Goal: Check status: Check status

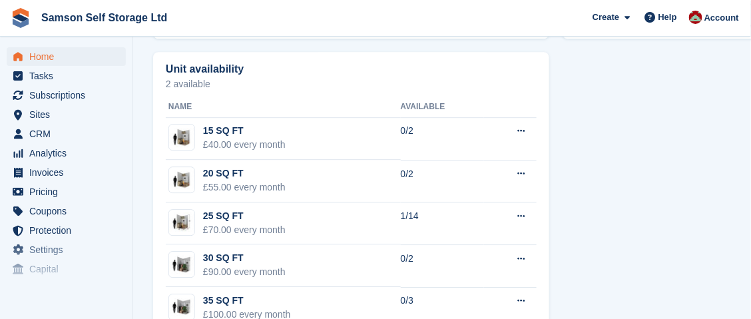
scroll to position [665, 0]
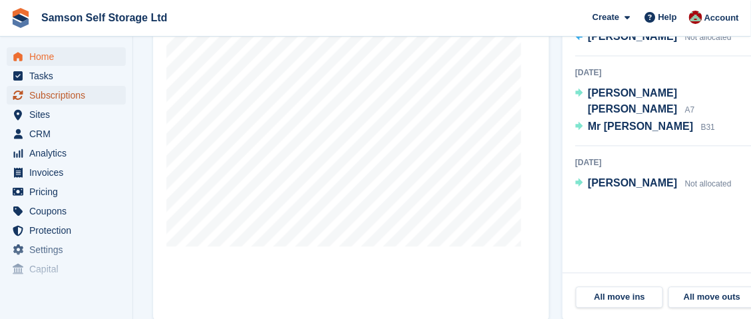
click at [72, 99] on span "Subscriptions" at bounding box center [69, 95] width 80 height 19
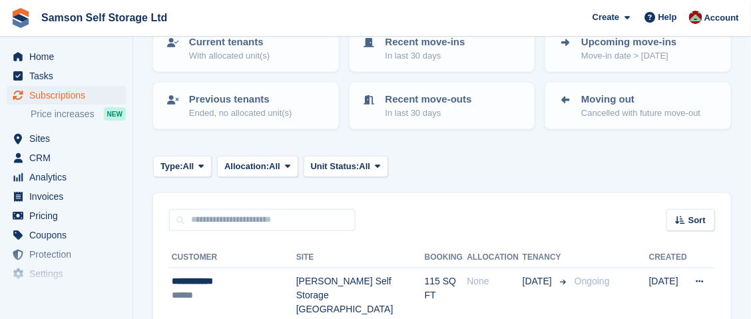
scroll to position [266, 0]
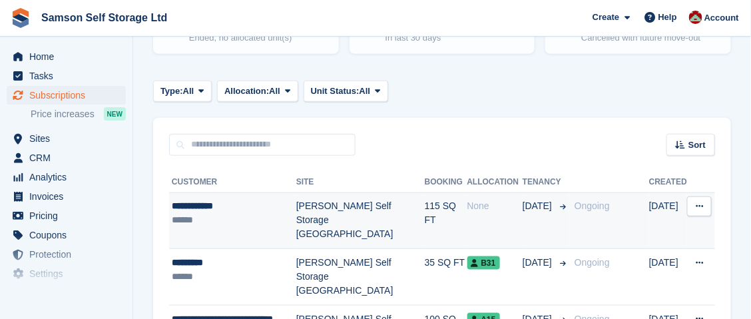
click at [343, 207] on td "[PERSON_NAME] Self Storage [GEOGRAPHIC_DATA]" at bounding box center [360, 220] width 129 height 57
